Goal: Find specific page/section: Find specific page/section

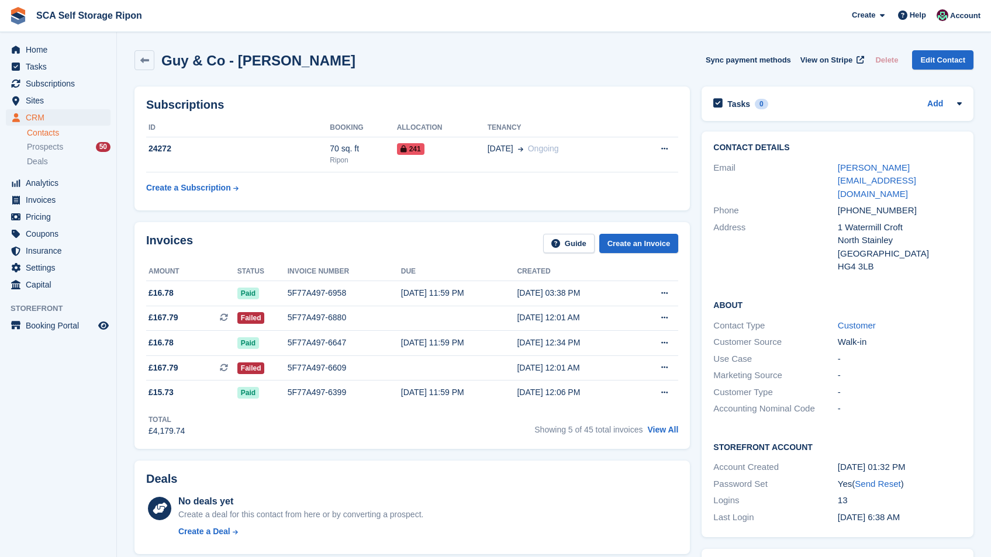
scroll to position [530, 0]
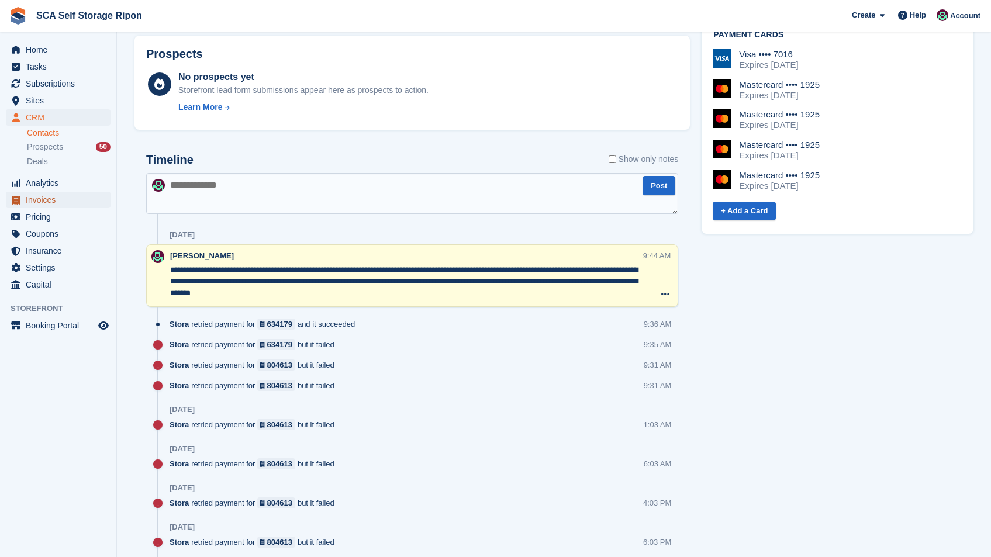
click at [71, 201] on span "Invoices" at bounding box center [61, 200] width 70 height 16
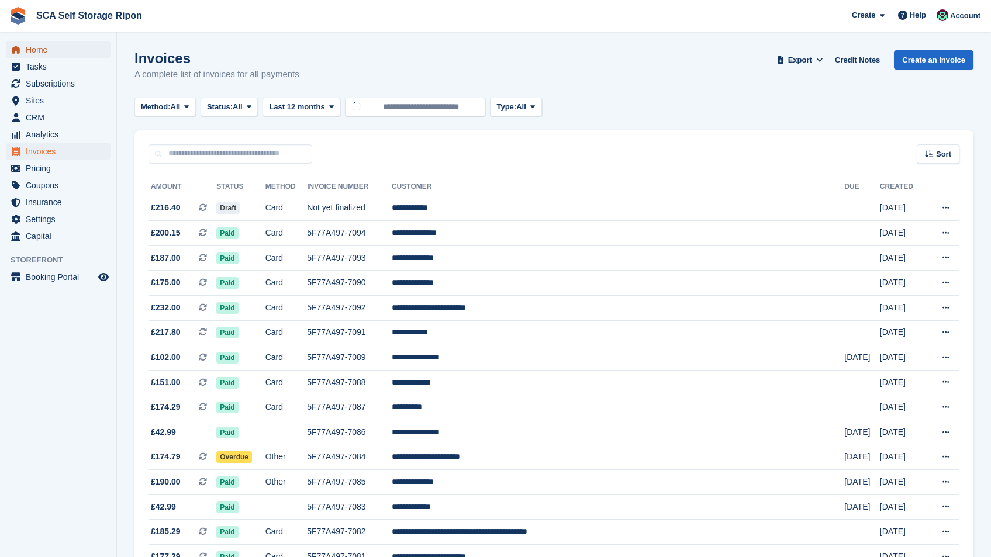
click at [56, 47] on span "Home" at bounding box center [61, 50] width 70 height 16
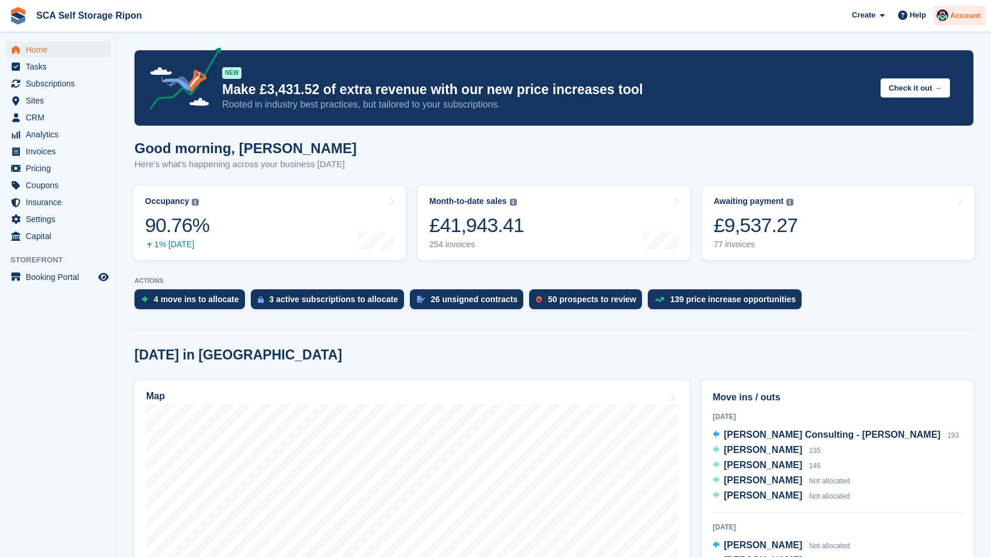
click at [957, 17] on span "Account" at bounding box center [965, 16] width 30 height 12
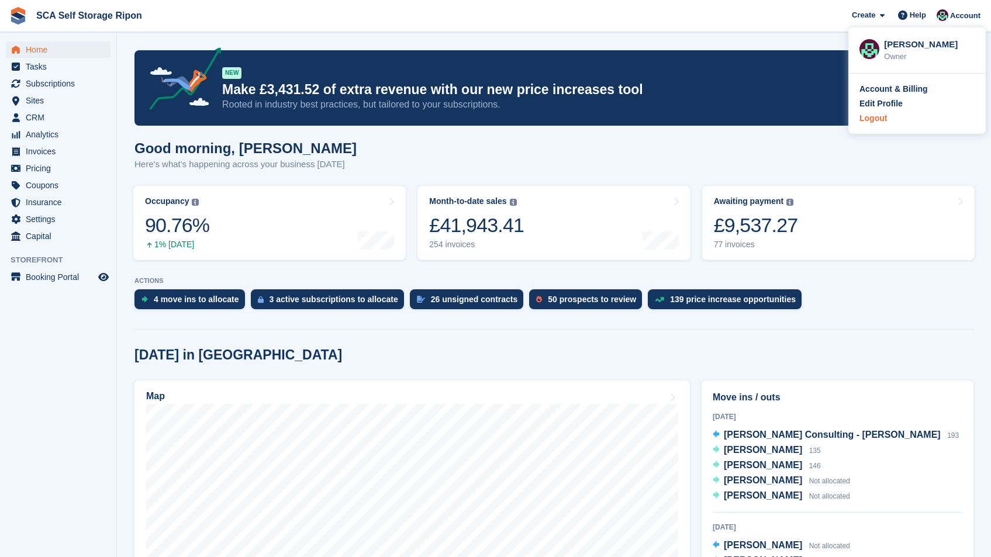
click at [876, 116] on div "Logout" at bounding box center [873, 118] width 27 height 12
